Goal: Task Accomplishment & Management: Use online tool/utility

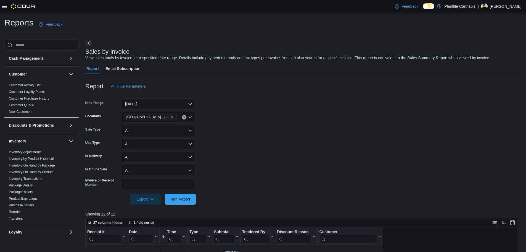
scroll to position [166, 0]
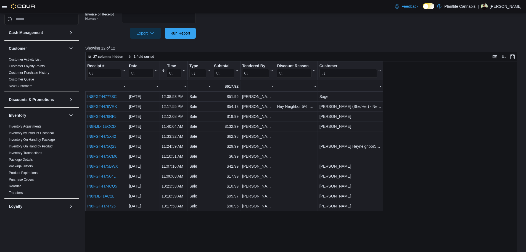
drag, startPoint x: 180, startPoint y: 33, endPoint x: 327, endPoint y: 32, distance: 146.9
click at [180, 32] on span "Run Report" at bounding box center [180, 33] width 20 height 6
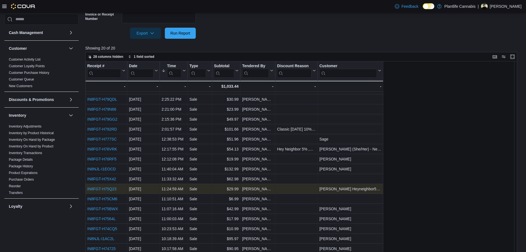
scroll to position [171, 0]
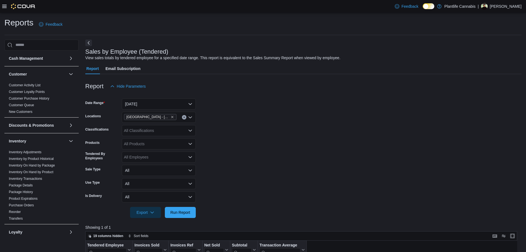
scroll to position [83, 0]
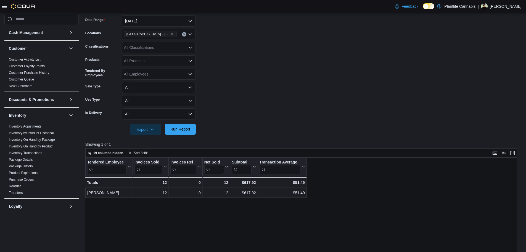
click at [189, 132] on span "Run Report" at bounding box center [180, 128] width 24 height 11
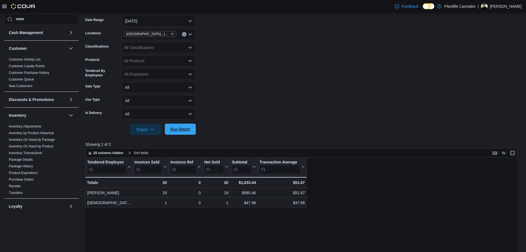
click at [188, 132] on span "Run Report" at bounding box center [180, 128] width 24 height 11
click at [187, 133] on span "Run Report" at bounding box center [180, 128] width 24 height 11
click at [289, 106] on form "Date Range Today Locations Edmonton - South Common Classifications All Classifi…" at bounding box center [303, 72] width 436 height 126
click at [178, 126] on span "Run Report" at bounding box center [180, 128] width 24 height 11
click at [163, 46] on div "All Classifications" at bounding box center [159, 47] width 74 height 11
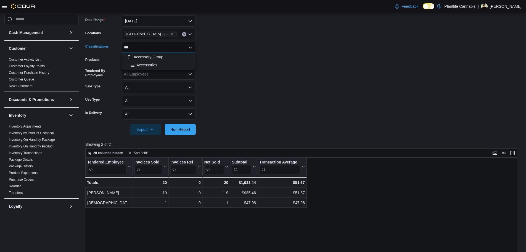
type input "***"
click at [165, 59] on div "Accessory Group" at bounding box center [158, 57] width 67 height 6
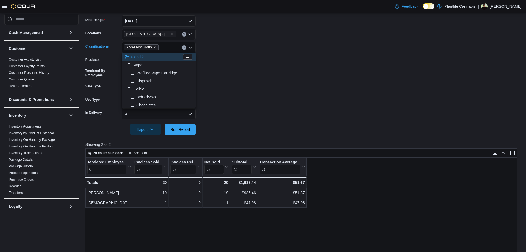
click at [302, 59] on form "Date Range Today Locations Edmonton - South Common Classifications Accessory Gr…" at bounding box center [303, 72] width 436 height 126
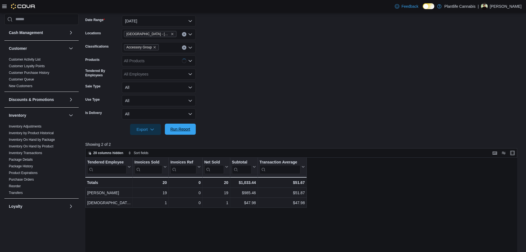
click at [184, 132] on span "Run Report" at bounding box center [180, 128] width 24 height 11
